Goal: Complete application form

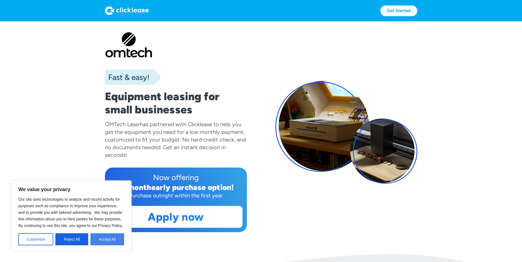
click at [101, 241] on button "Accept All" at bounding box center [107, 239] width 34 height 12
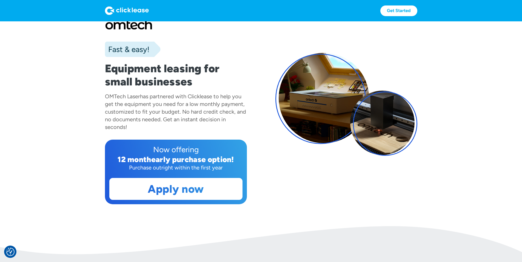
scroll to position [27, 0]
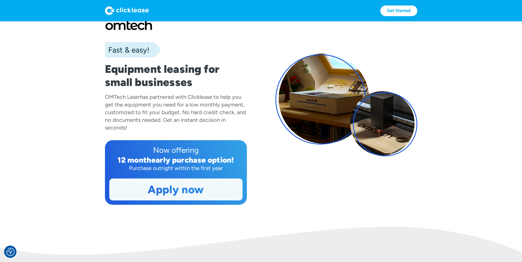
click at [143, 200] on link "Apply now" at bounding box center [176, 189] width 133 height 21
